Goal: Check status: Check status

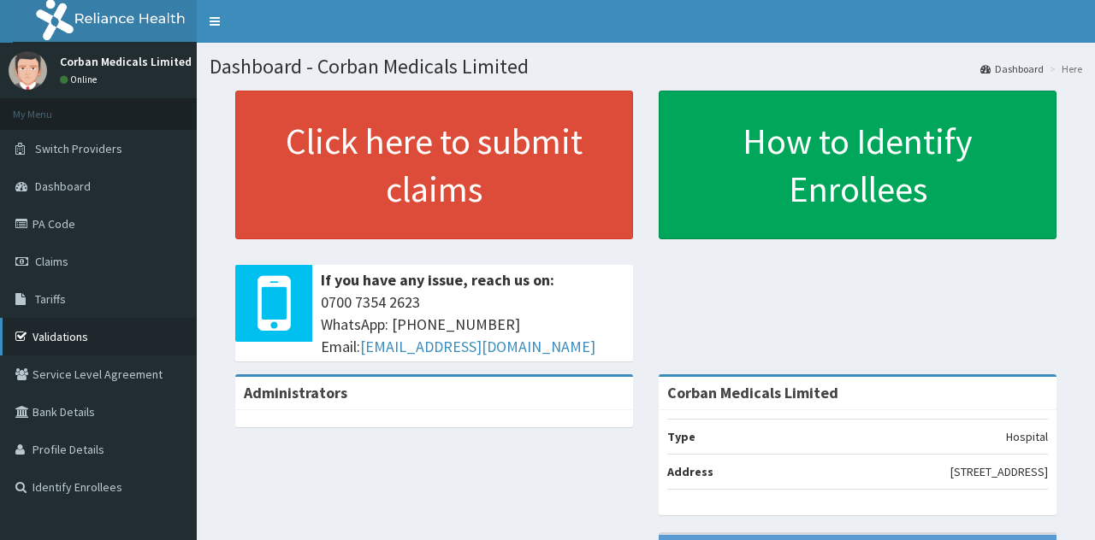
click at [79, 328] on link "Validations" at bounding box center [98, 337] width 197 height 38
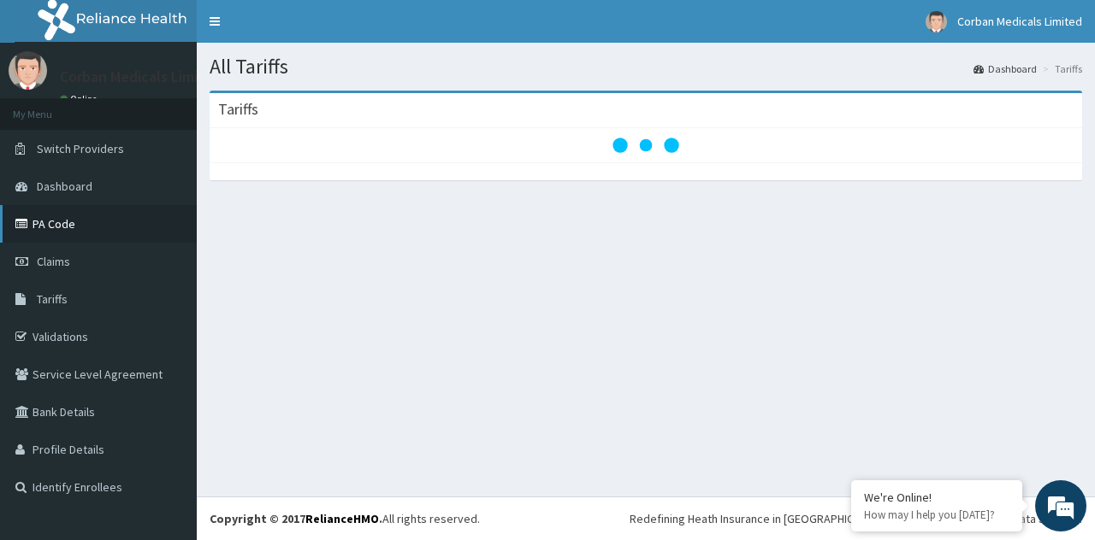
click at [58, 232] on link "PA Code" at bounding box center [98, 224] width 197 height 38
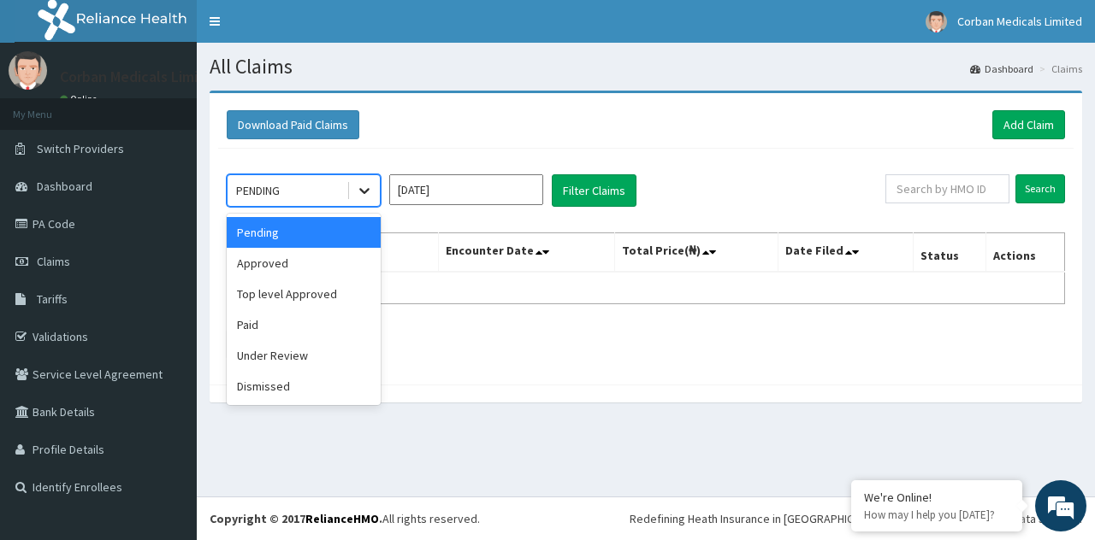
click at [366, 185] on icon at bounding box center [364, 190] width 17 height 17
click at [309, 319] on div "Paid" at bounding box center [304, 325] width 154 height 31
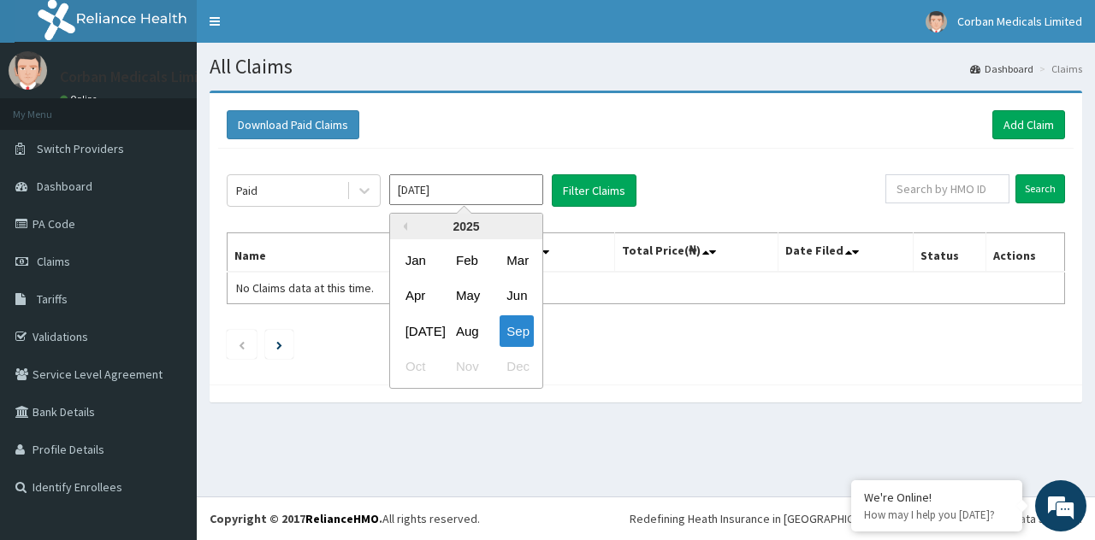
click at [493, 189] on input "Sep 2025" at bounding box center [466, 189] width 154 height 31
click at [454, 339] on div "Aug" at bounding box center [466, 332] width 34 height 32
type input "Aug 2025"
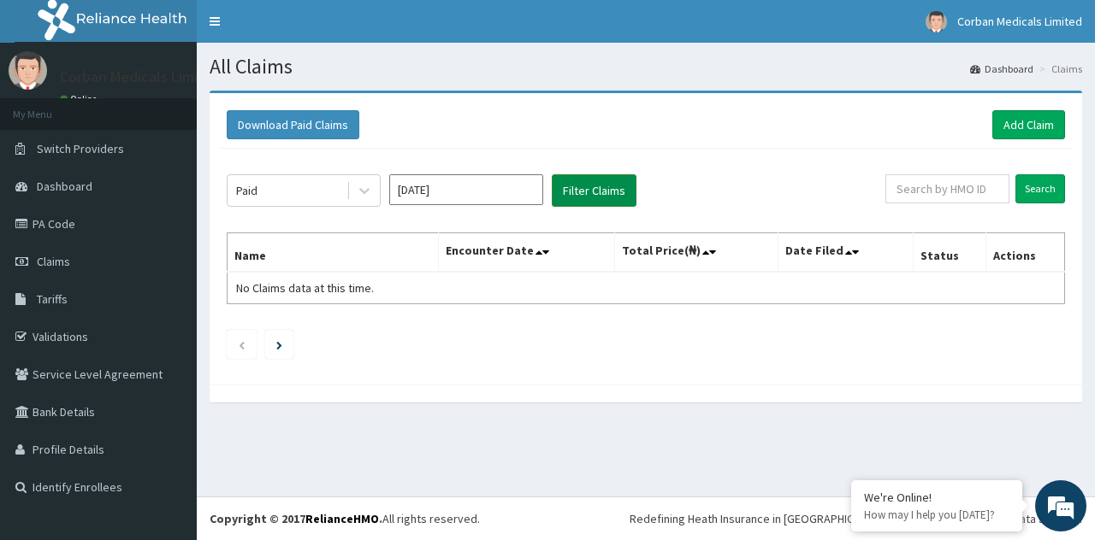
click at [597, 193] on button "Filter Claims" at bounding box center [594, 190] width 85 height 32
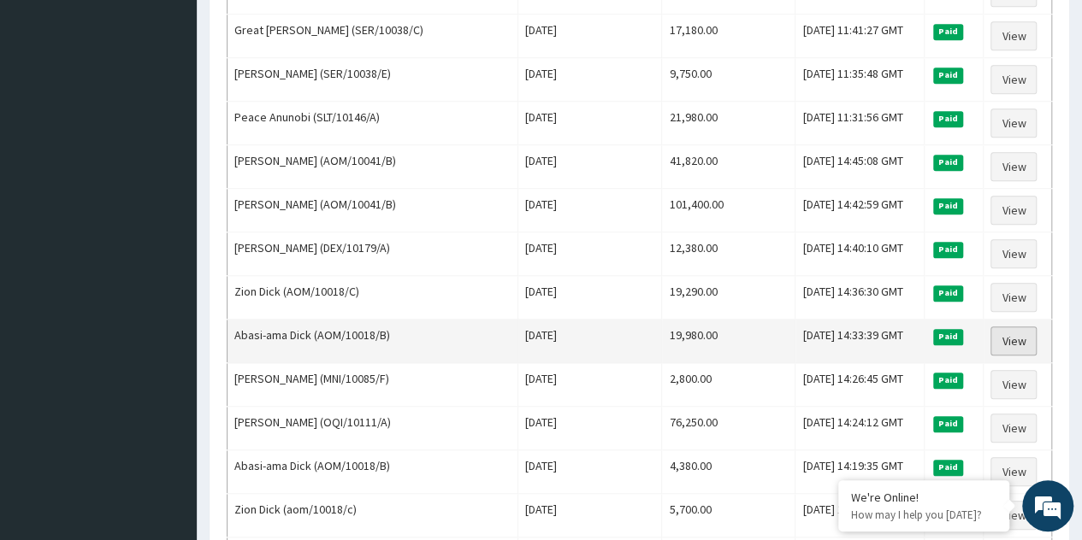
click at [1003, 327] on link "View" at bounding box center [1013, 341] width 46 height 29
